Goal: Information Seeking & Learning: Learn about a topic

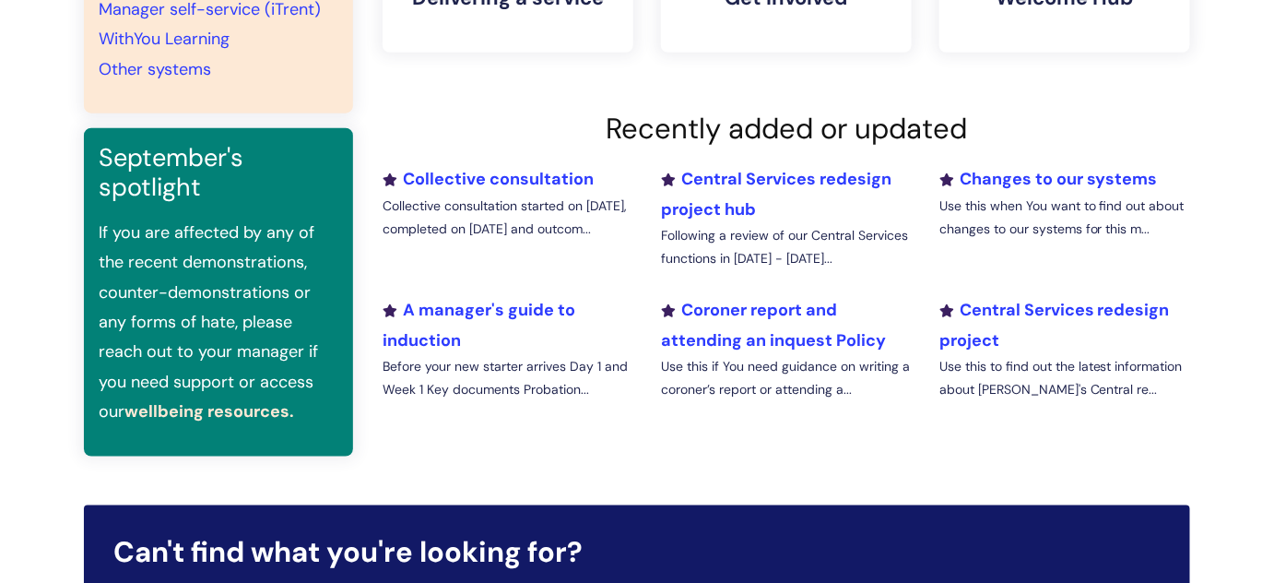
scroll to position [586, 0]
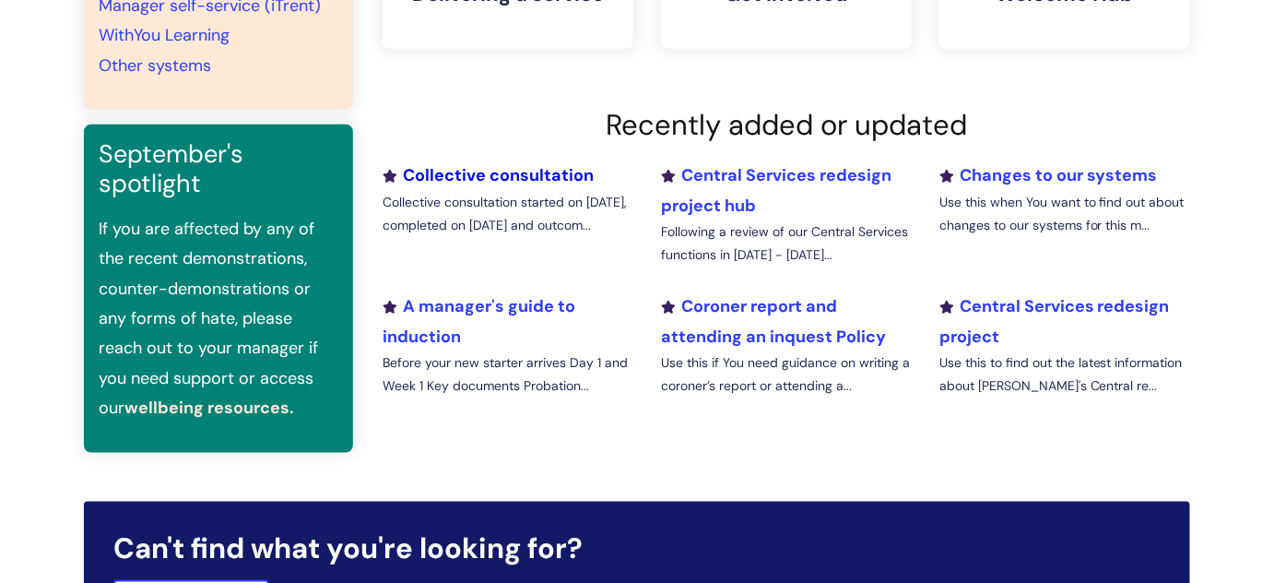
click at [480, 175] on link "Collective consultation" at bounding box center [488, 175] width 211 height 22
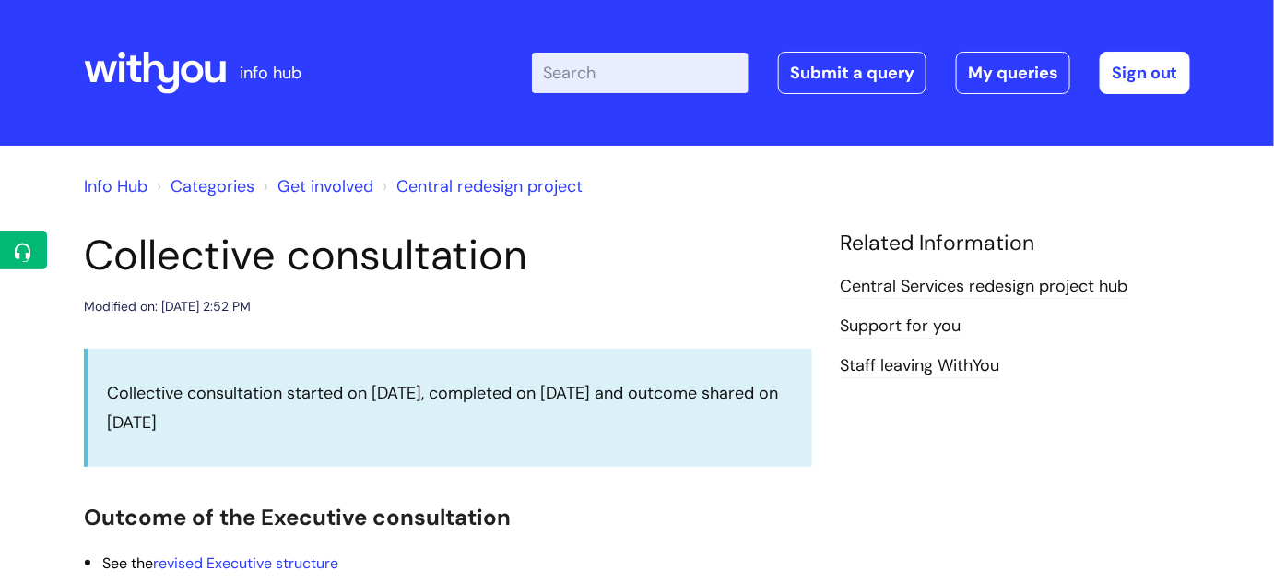
click at [505, 179] on link "Central redesign project" at bounding box center [490, 186] width 186 height 22
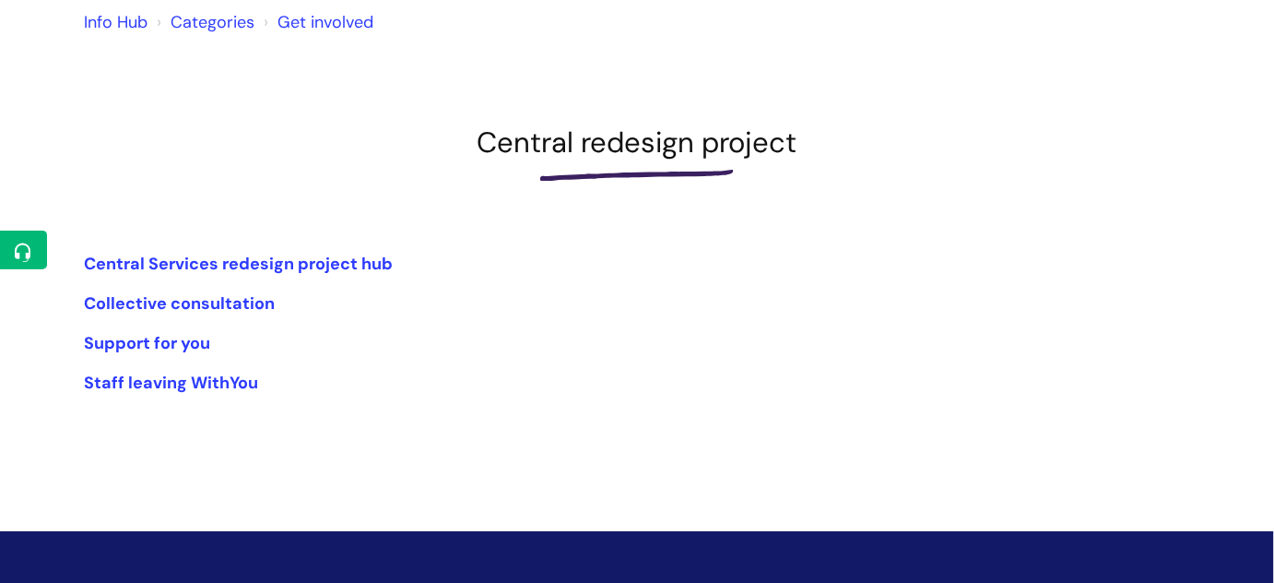
scroll to position [167, 0]
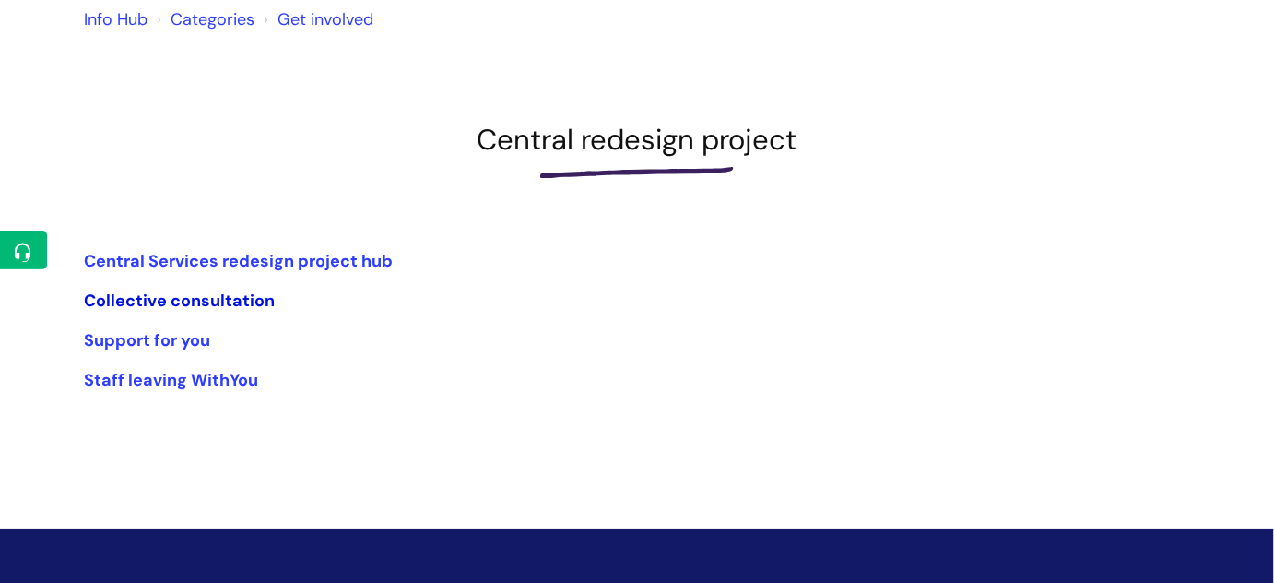
click at [248, 297] on link "Collective consultation" at bounding box center [179, 301] width 191 height 22
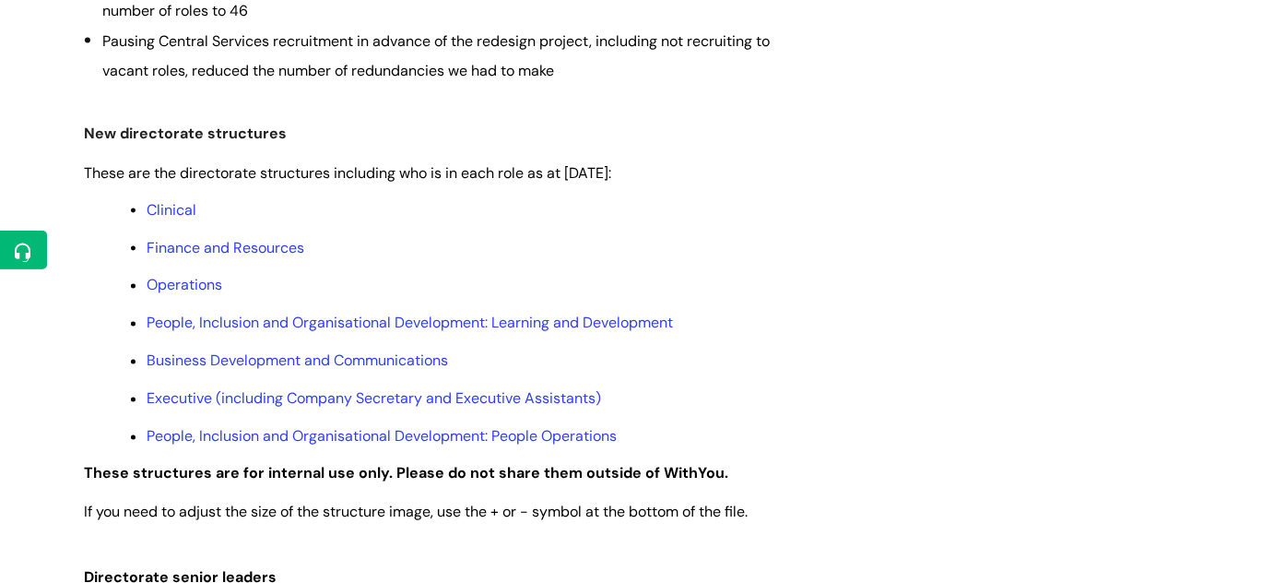
scroll to position [922, 0]
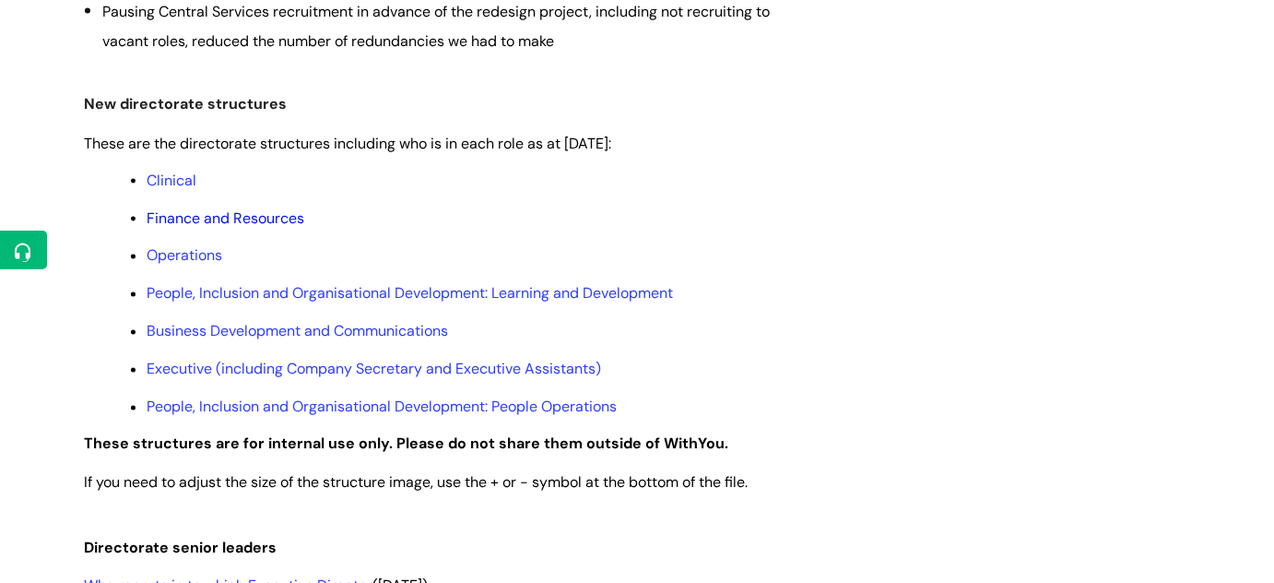
click at [197, 219] on link "Finance and Resources" at bounding box center [226, 217] width 158 height 19
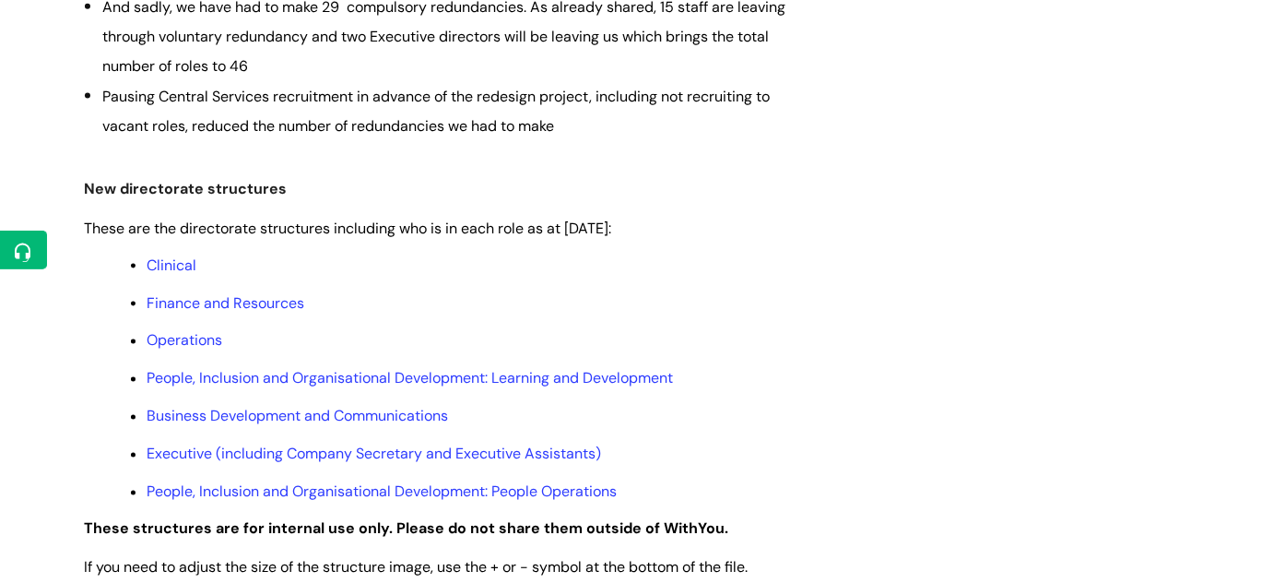
scroll to position [838, 0]
click at [233, 299] on link "Finance and Resources" at bounding box center [226, 301] width 158 height 19
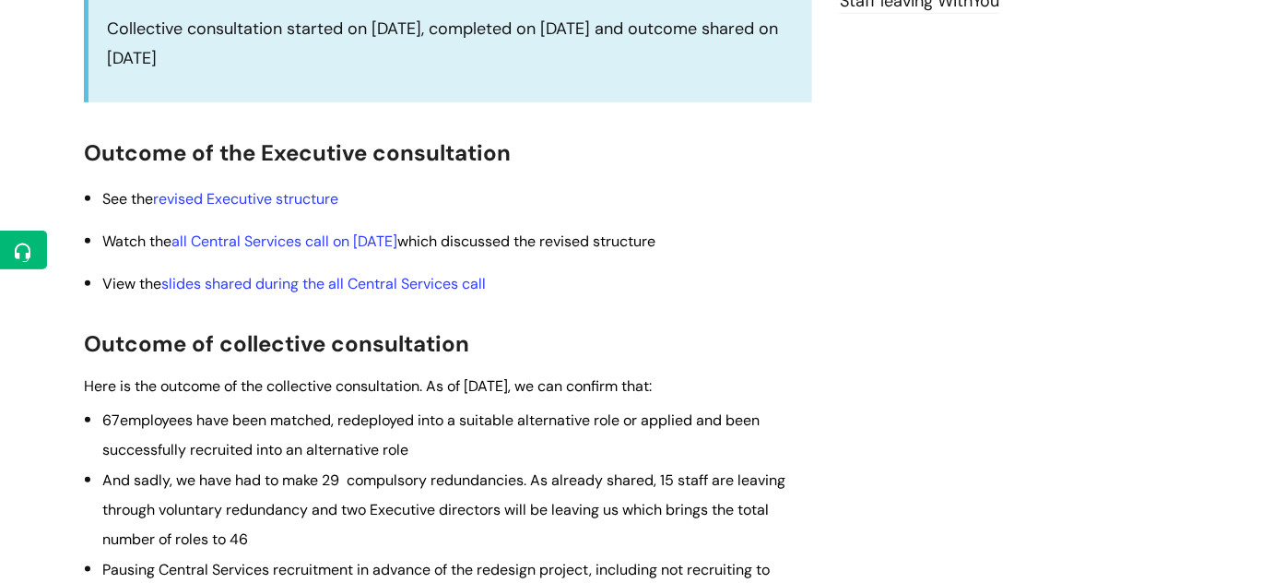
scroll to position [335, 0]
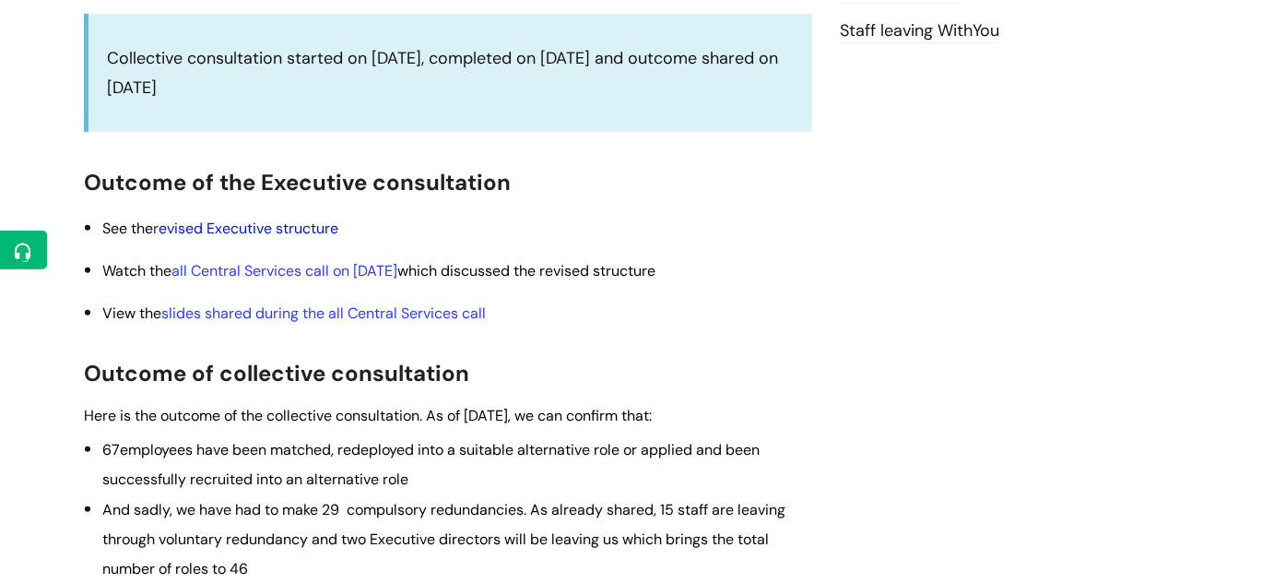
click at [280, 227] on link "revised Executive structure" at bounding box center [245, 228] width 185 height 19
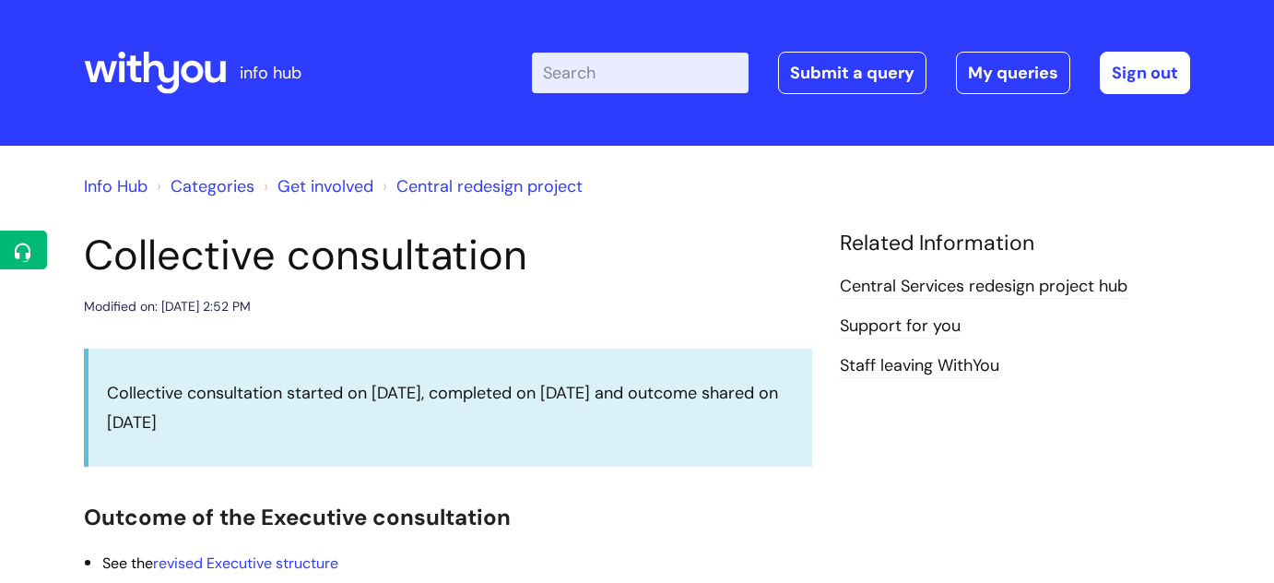
scroll to position [335, 0]
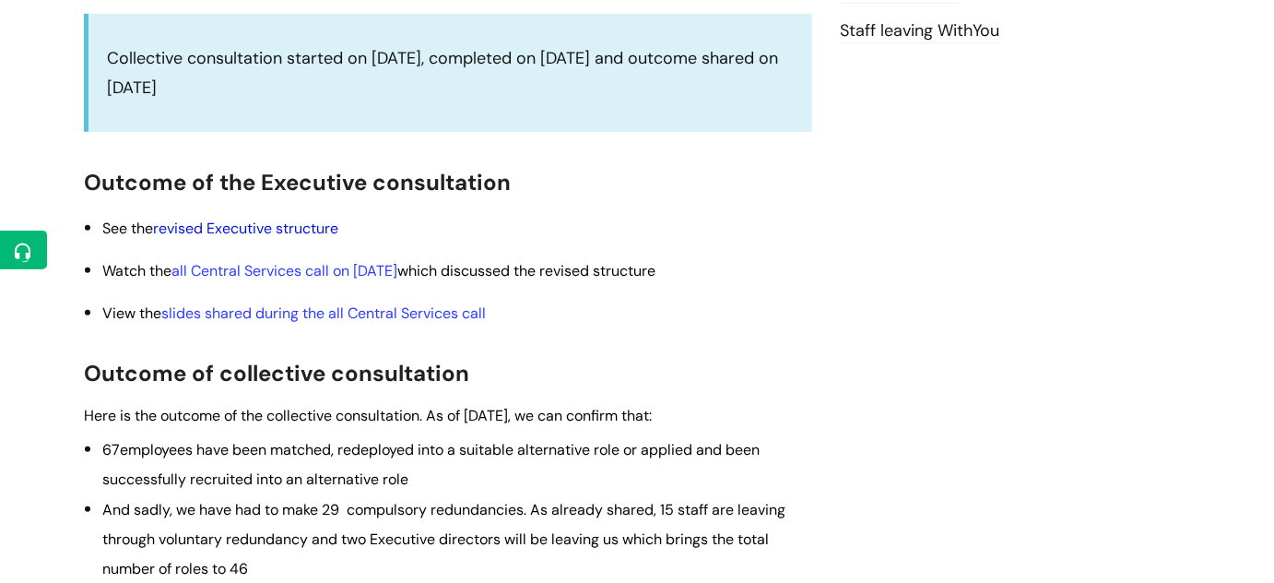
click at [292, 231] on link "revised Executive structure" at bounding box center [245, 228] width 185 height 19
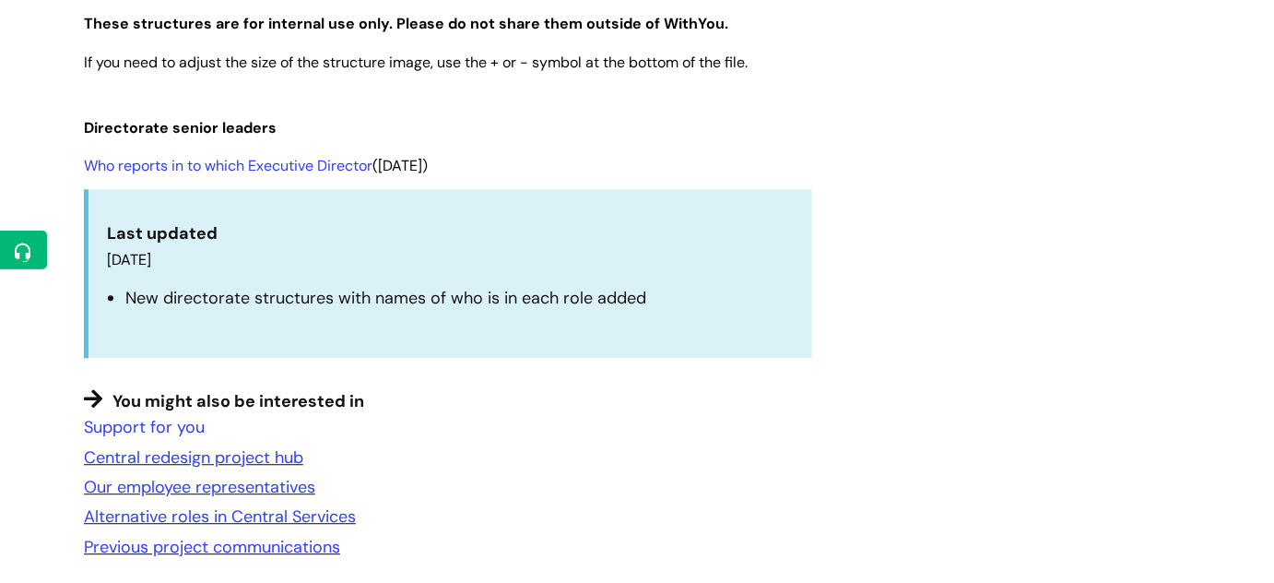
scroll to position [1425, 0]
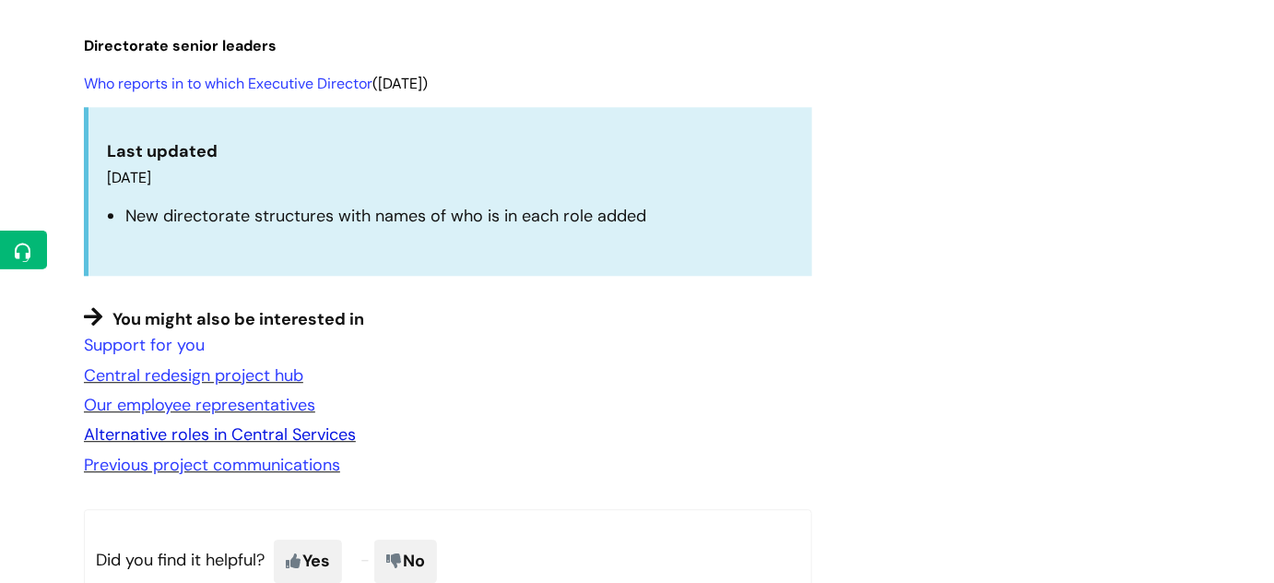
click at [185, 441] on link "Alternative roles in Central Services" at bounding box center [220, 434] width 272 height 22
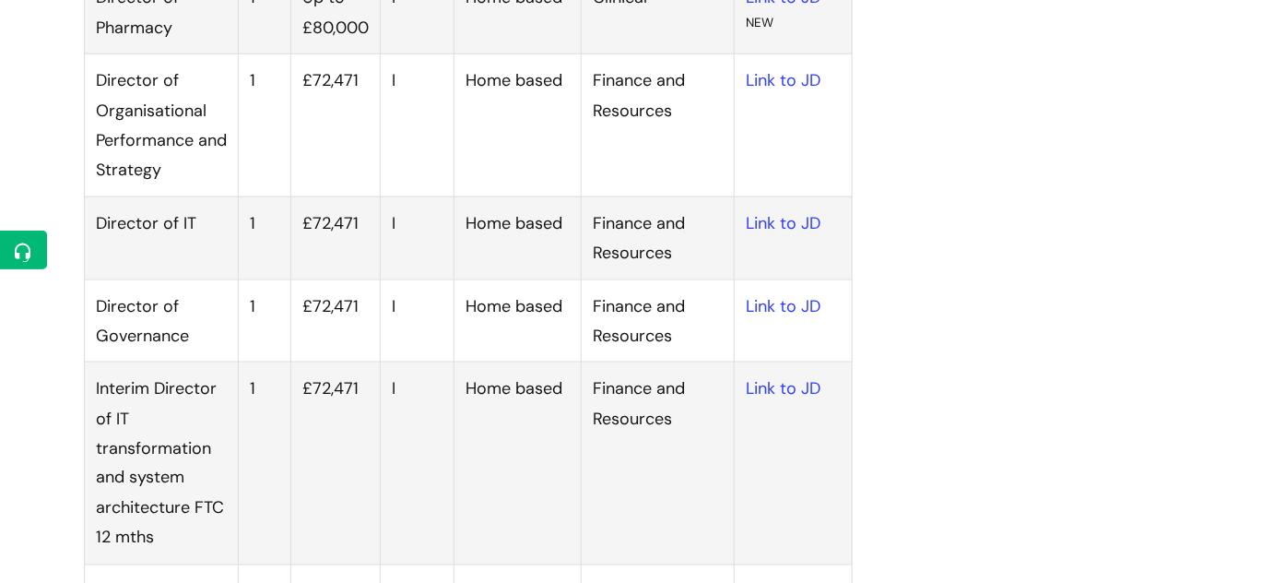
scroll to position [670, 0]
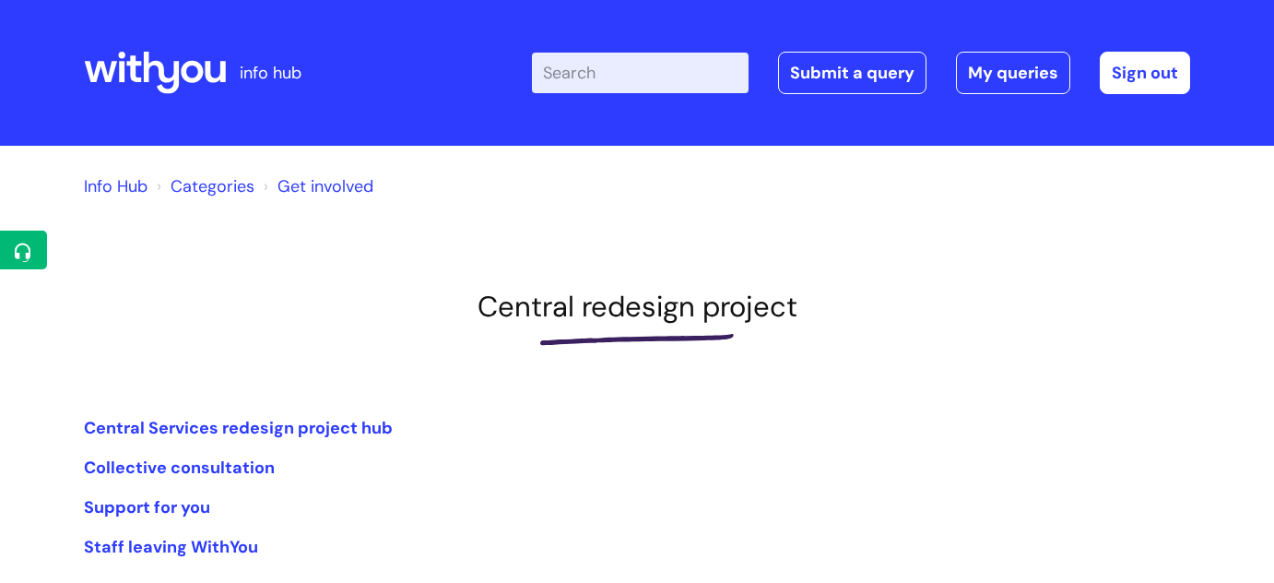
scroll to position [167, 0]
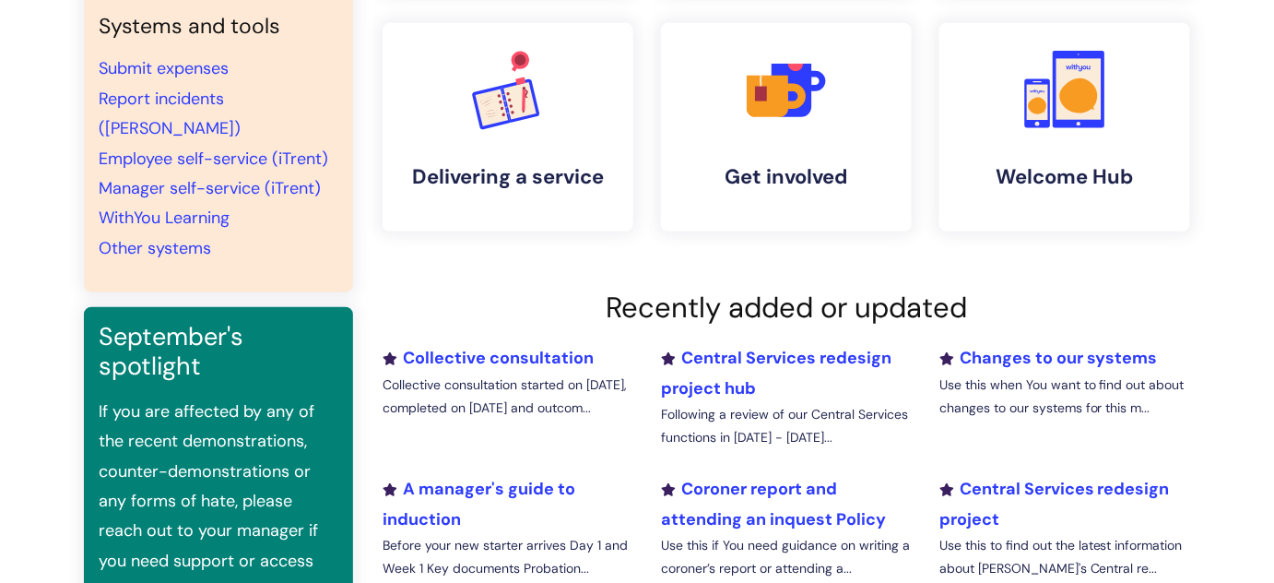
scroll to position [503, 0]
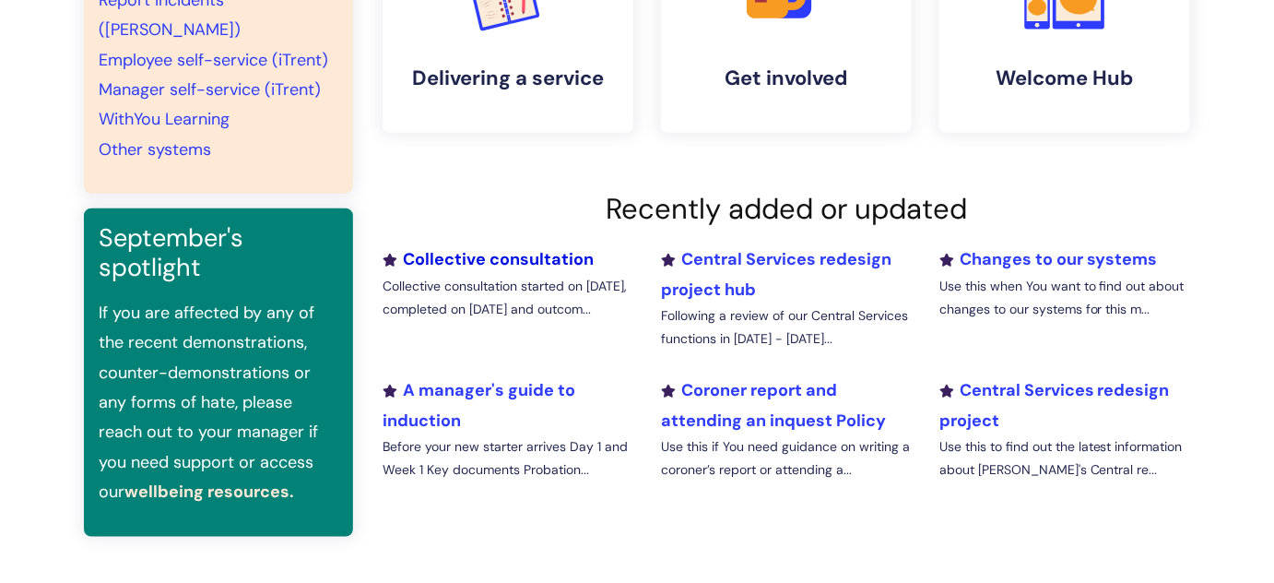
click at [476, 266] on link "Collective consultation" at bounding box center [488, 259] width 211 height 22
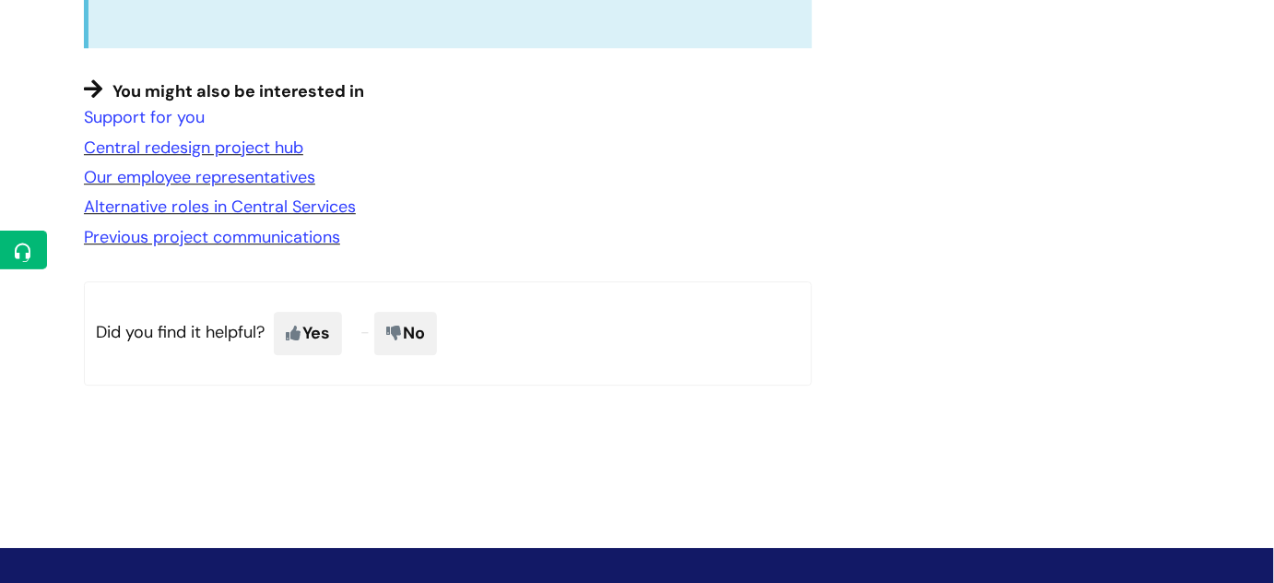
scroll to position [1433, 0]
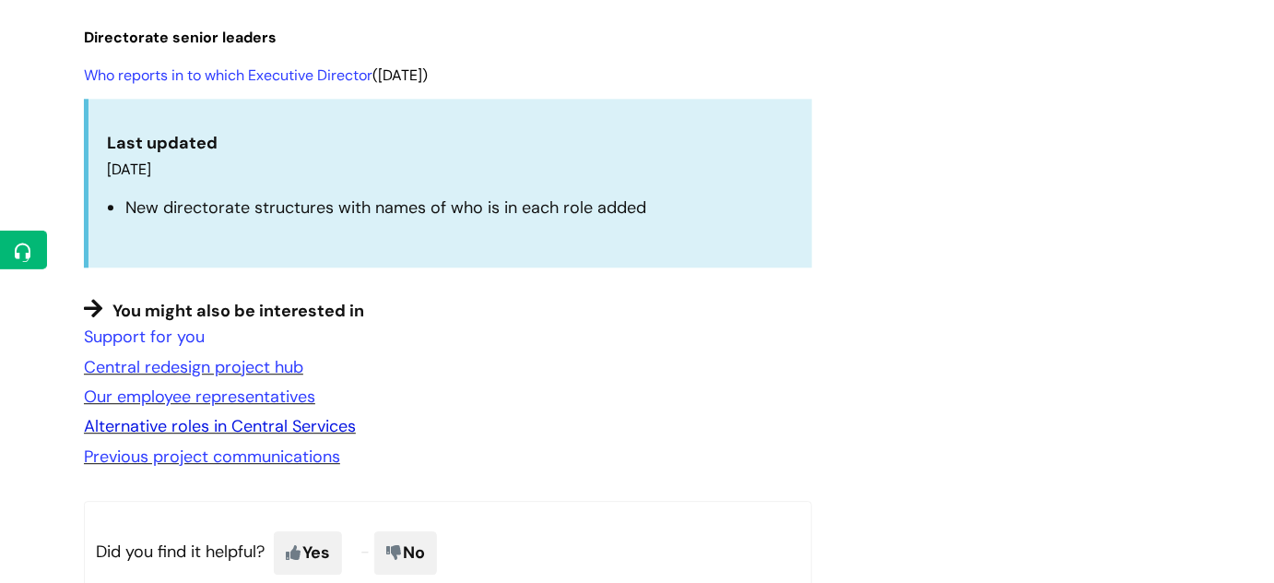
click at [253, 432] on link "Alternative roles in Central Services" at bounding box center [220, 426] width 272 height 22
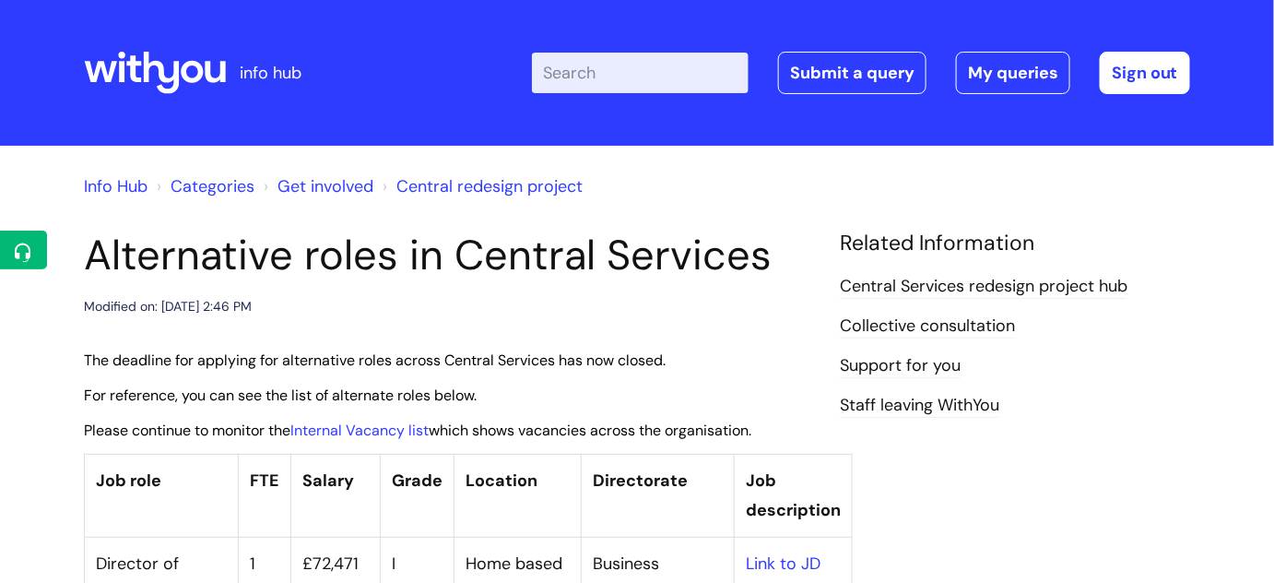
click at [429, 190] on link "Central redesign project" at bounding box center [490, 186] width 186 height 22
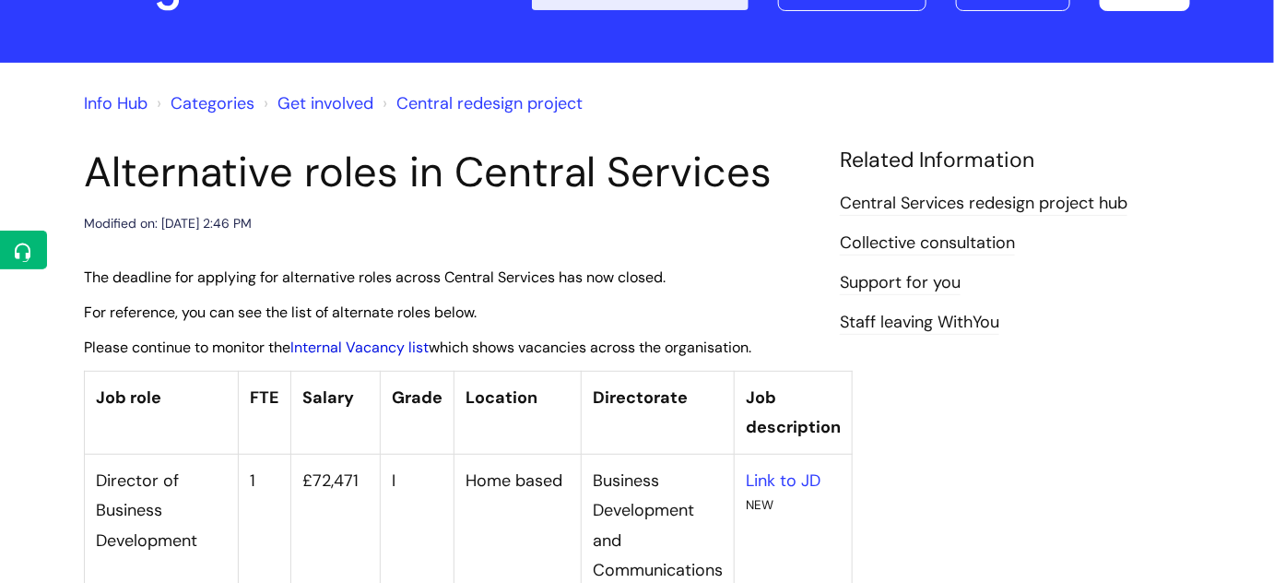
scroll to position [83, 0]
click at [391, 346] on link "Internal Vacancy list" at bounding box center [359, 346] width 138 height 19
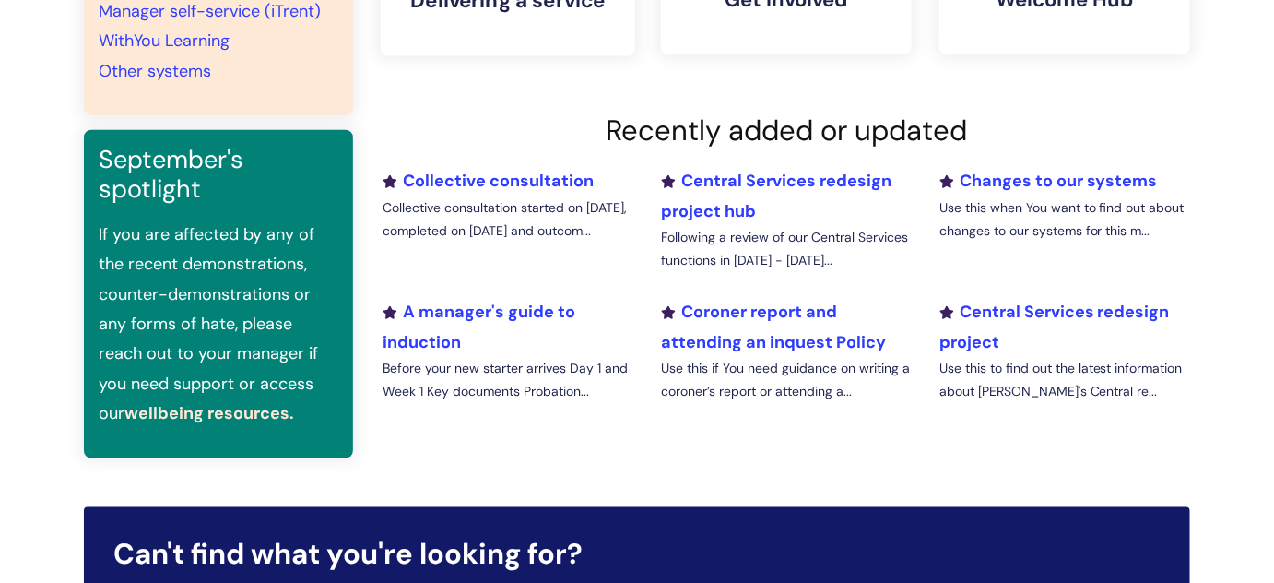
scroll to position [586, 0]
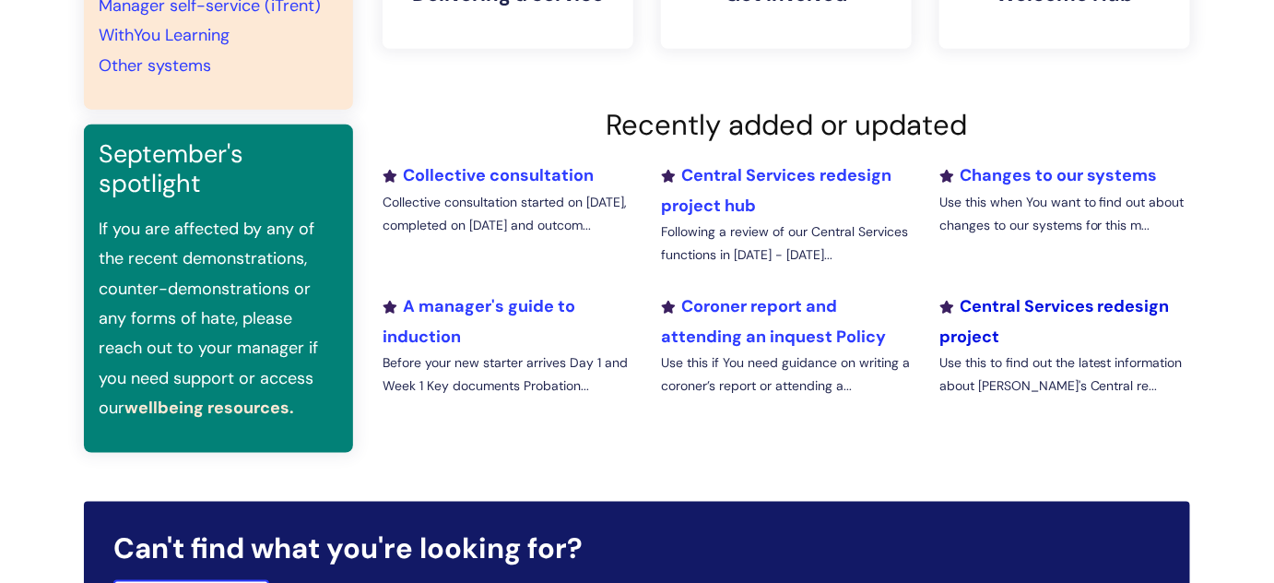
click at [1018, 296] on link "Central Services redesign project" at bounding box center [1055, 321] width 231 height 52
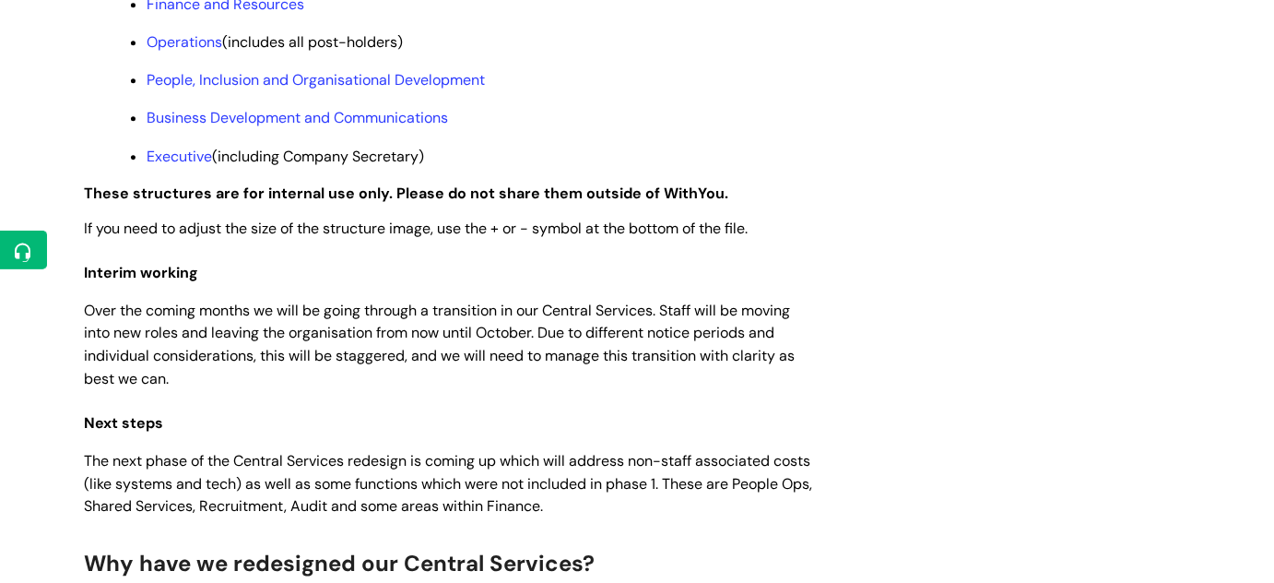
scroll to position [1509, 0]
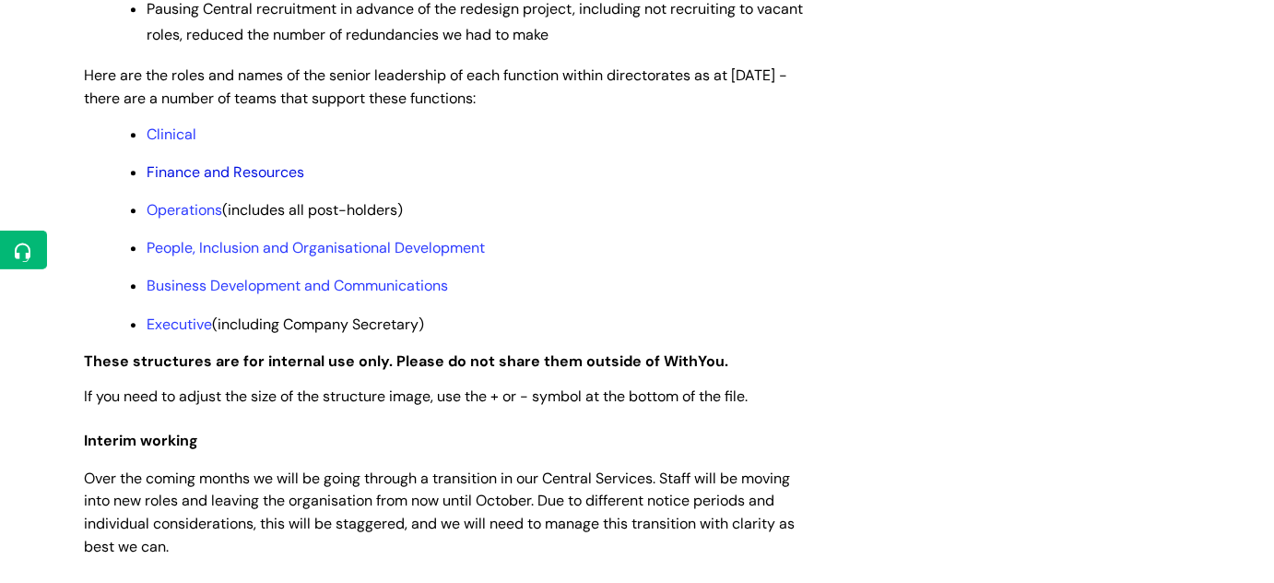
click at [172, 182] on link "Finance and Resources" at bounding box center [226, 171] width 158 height 19
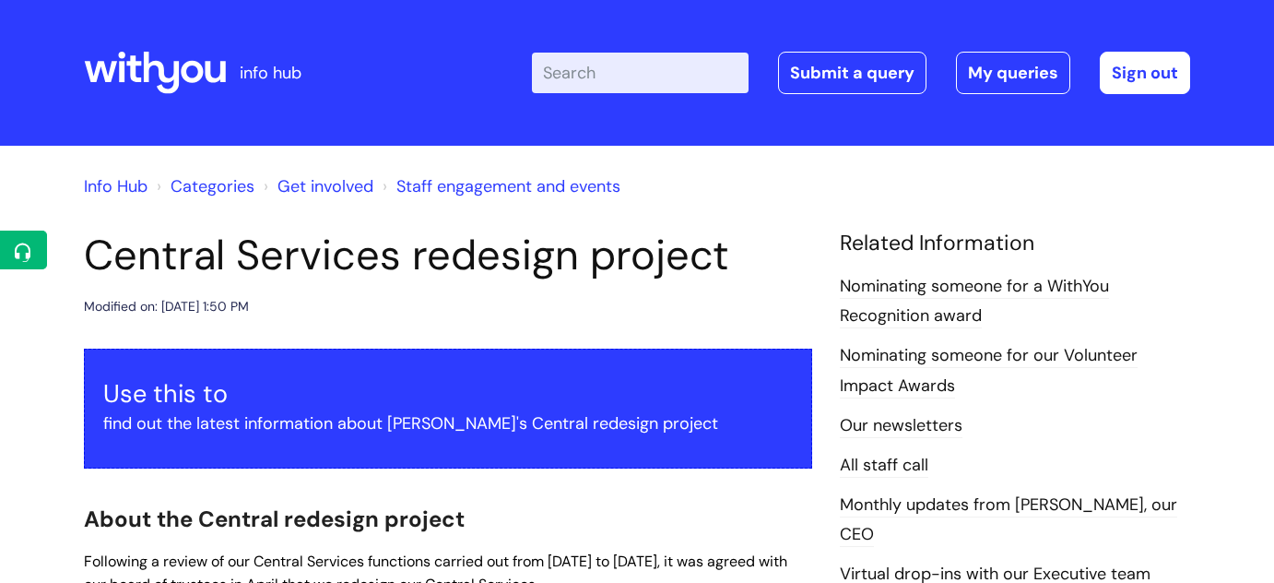
scroll to position [1504, 0]
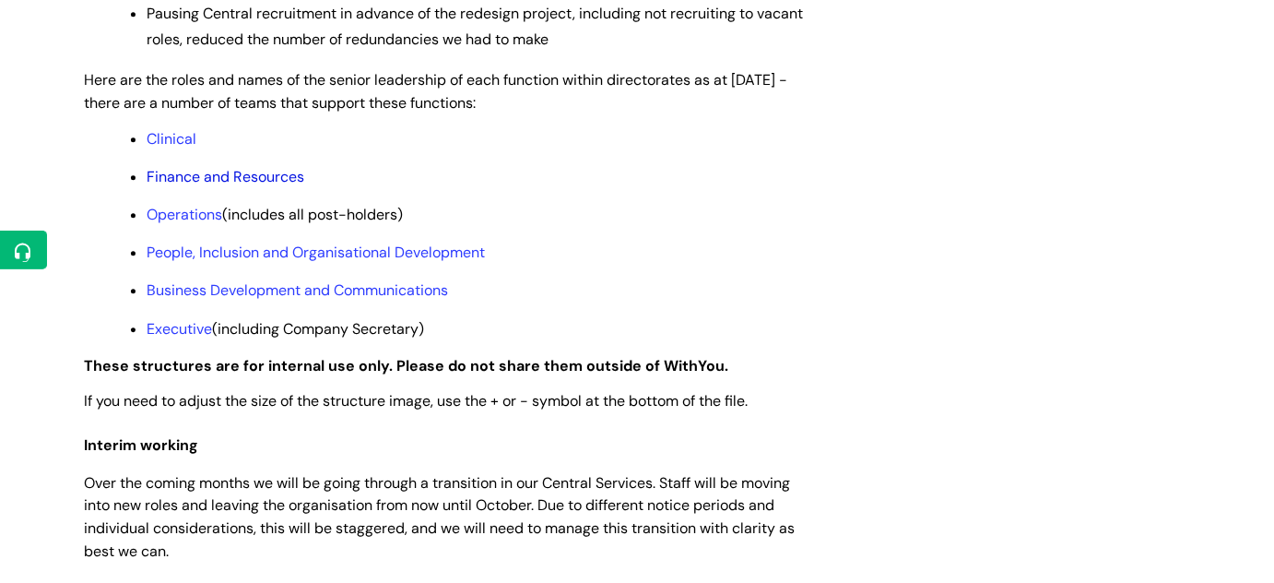
click at [245, 186] on link "Finance and Resources" at bounding box center [226, 176] width 158 height 19
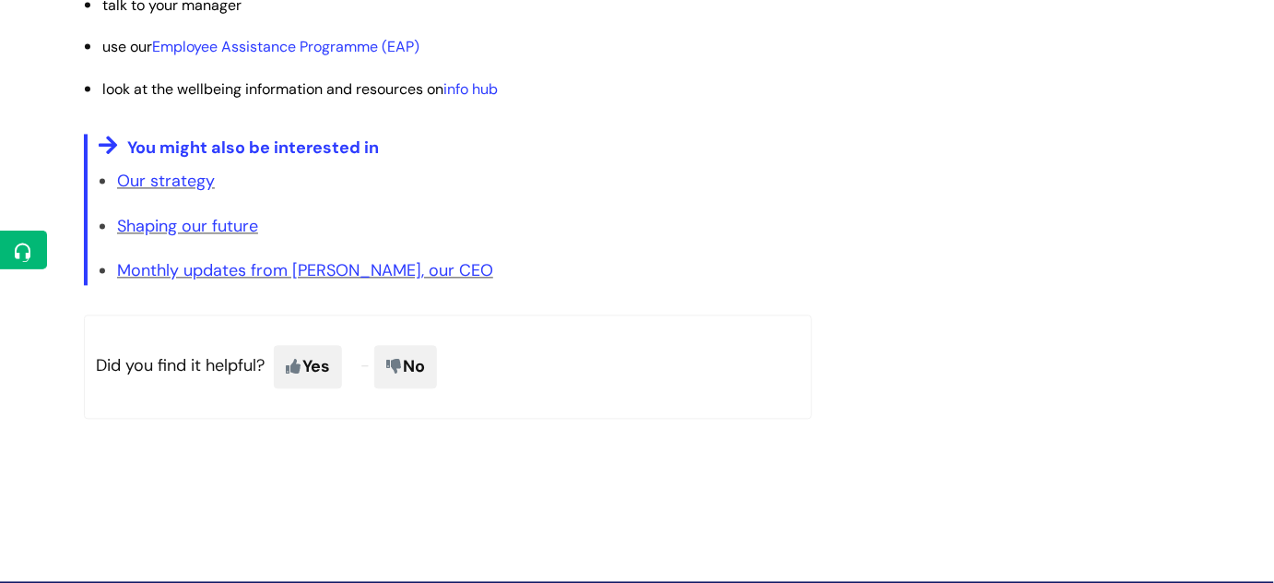
scroll to position [3511, 0]
